Goal: Task Accomplishment & Management: Complete application form

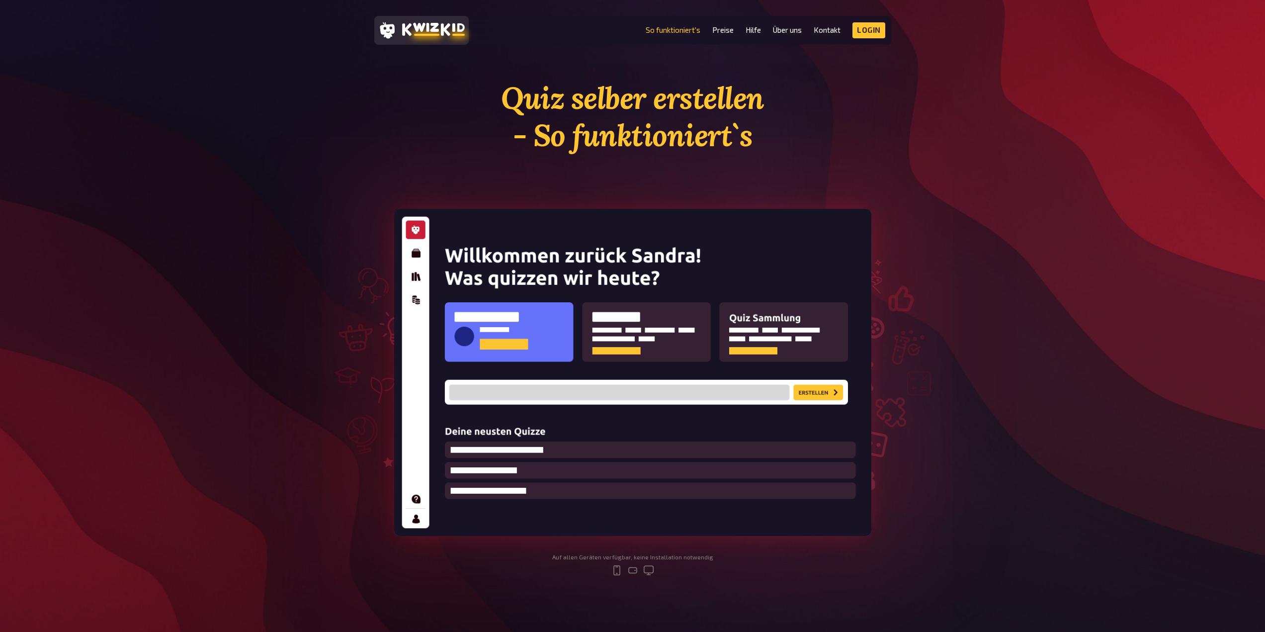
drag, startPoint x: 0, startPoint y: 0, endPoint x: 424, endPoint y: 23, distance: 424.6
click at [424, 23] on icon at bounding box center [433, 29] width 63 height 13
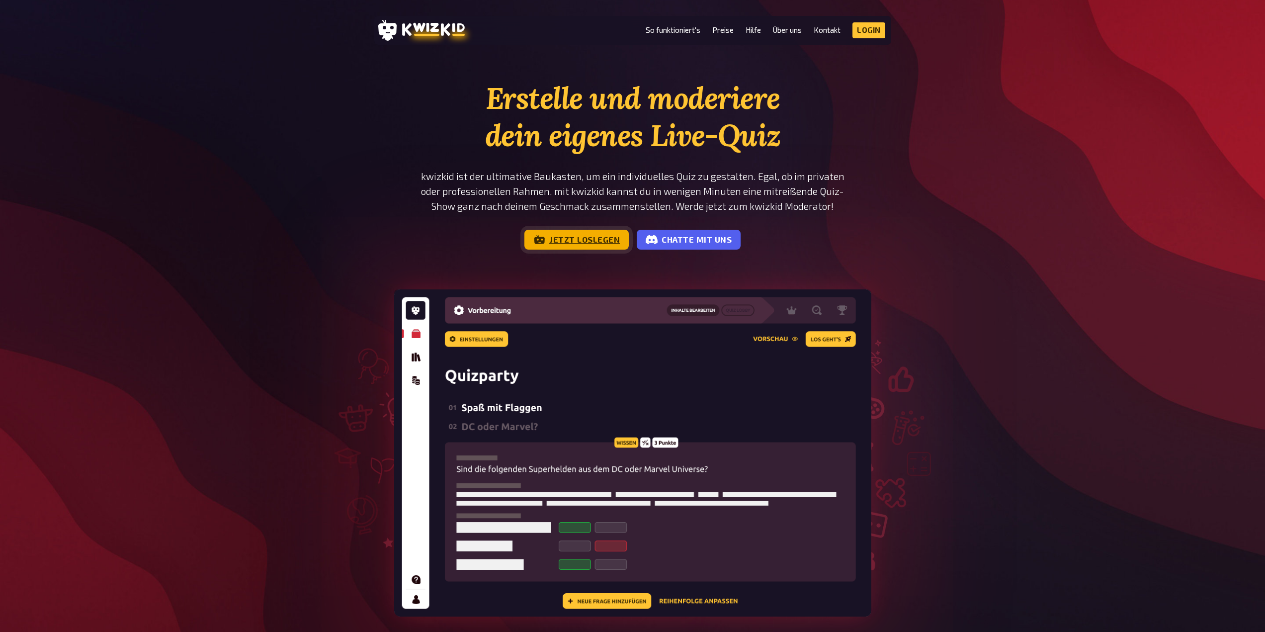
click at [611, 239] on link "Jetzt loslegen" at bounding box center [576, 240] width 104 height 20
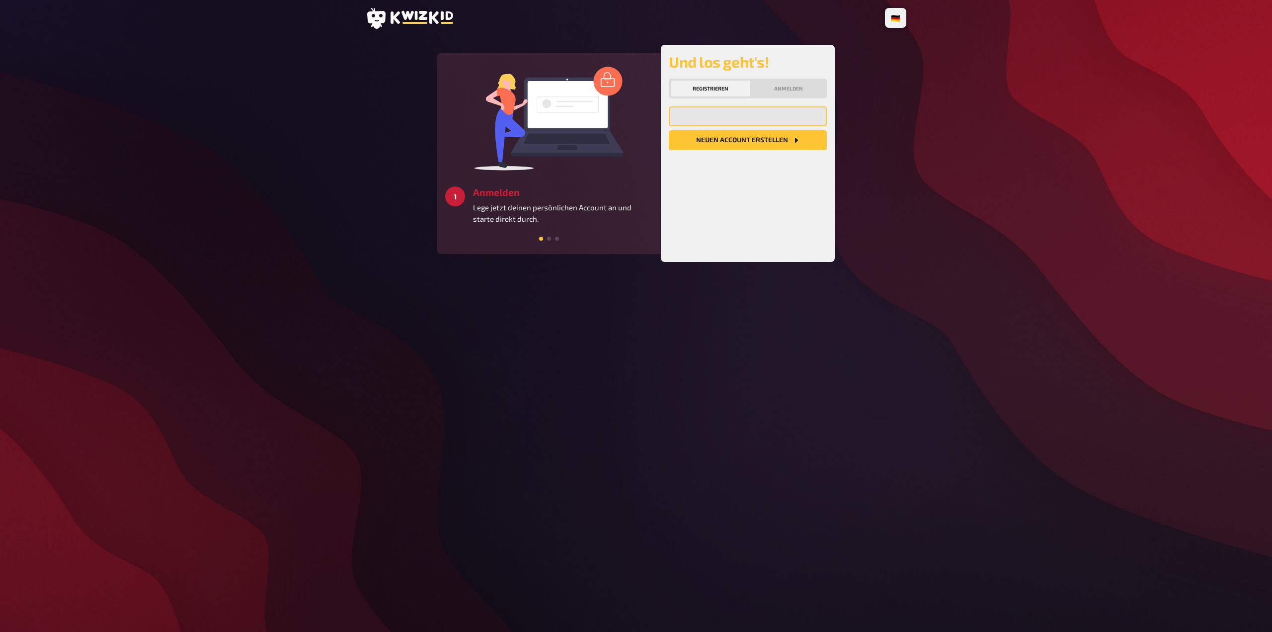
click at [728, 109] on input "email" at bounding box center [748, 116] width 158 height 20
type input "[EMAIL_ADDRESS][DOMAIN_NAME]"
click at [764, 144] on button "Neuen Account Erstellen" at bounding box center [748, 140] width 158 height 20
